Goal: Task Accomplishment & Management: Use online tool/utility

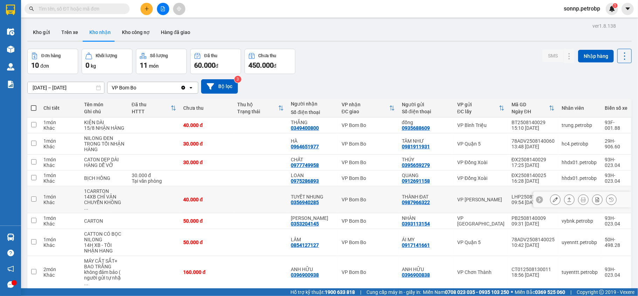
scroll to position [57, 0]
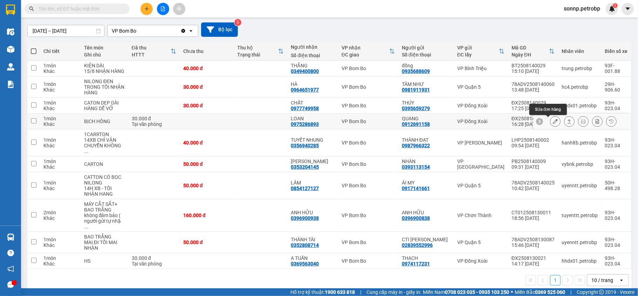
click at [553, 122] on icon at bounding box center [555, 121] width 5 height 5
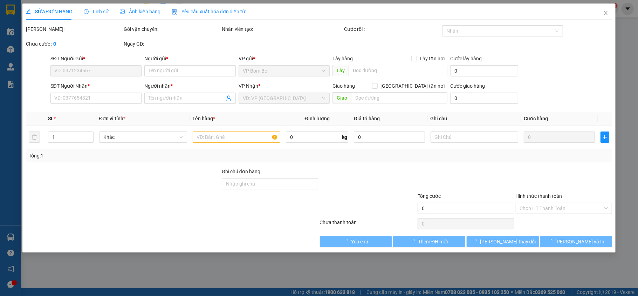
type input "0912691158"
type input "QUANG"
type input "0975286893"
type input "LOAN"
type input "30.000"
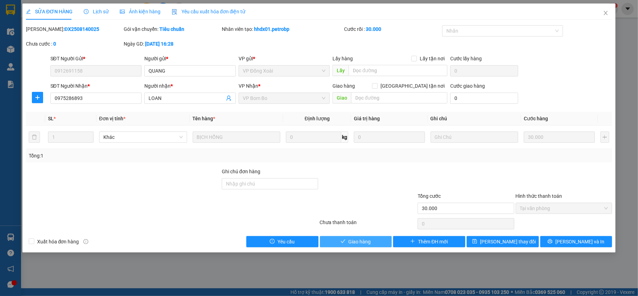
click at [370, 241] on button "Giao hàng" at bounding box center [356, 241] width 72 height 11
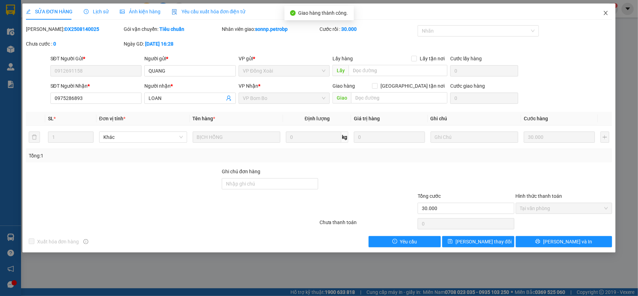
click at [604, 15] on icon "close" at bounding box center [606, 13] width 4 height 4
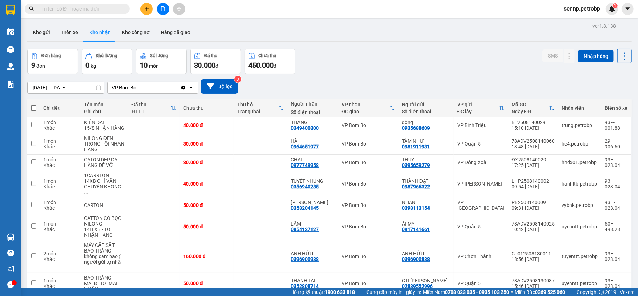
click at [41, 86] on input "[DATE] – [DATE]" at bounding box center [66, 87] width 76 height 11
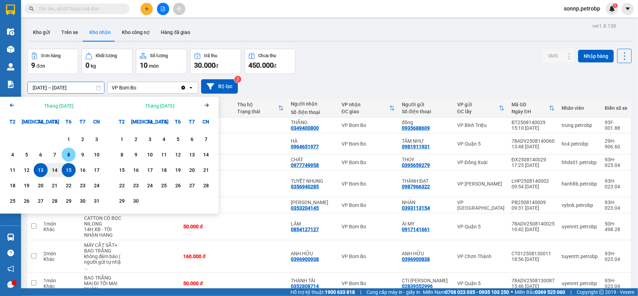
click at [70, 151] on div "8" at bounding box center [69, 154] width 10 height 8
click at [69, 173] on div "15" at bounding box center [69, 170] width 10 height 8
type input "[DATE] – [DATE]"
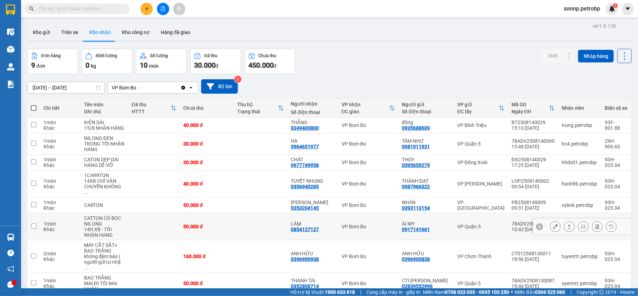
scroll to position [41, 0]
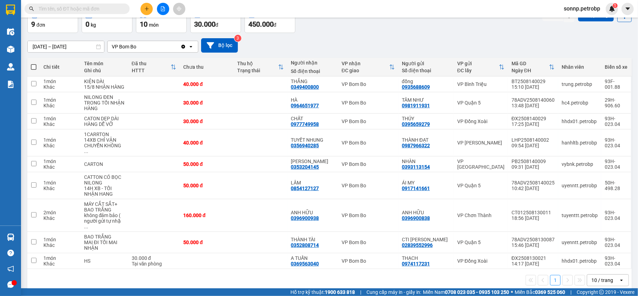
click at [602, 276] on div "10 / trang" at bounding box center [602, 279] width 22 height 7
click at [599, 252] on span "100 / trang" at bounding box center [597, 254] width 25 height 7
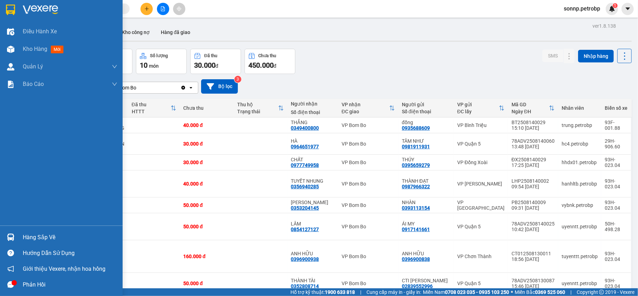
click at [14, 235] on div at bounding box center [11, 237] width 12 height 12
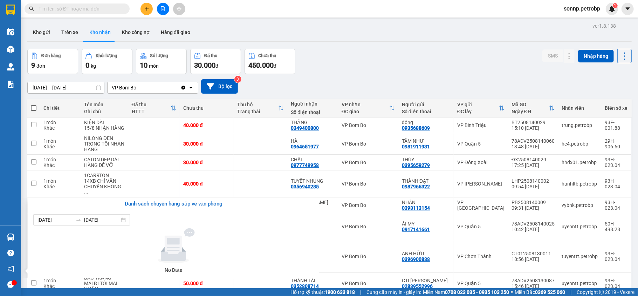
click at [379, 45] on section "Kết quả tìm kiếm ( 0 ) Bộ lọc No Data sonnp.petrobp 1 Điều hành xe Kho hàng mới…" at bounding box center [319, 148] width 638 height 296
